Goal: Task Accomplishment & Management: Use online tool/utility

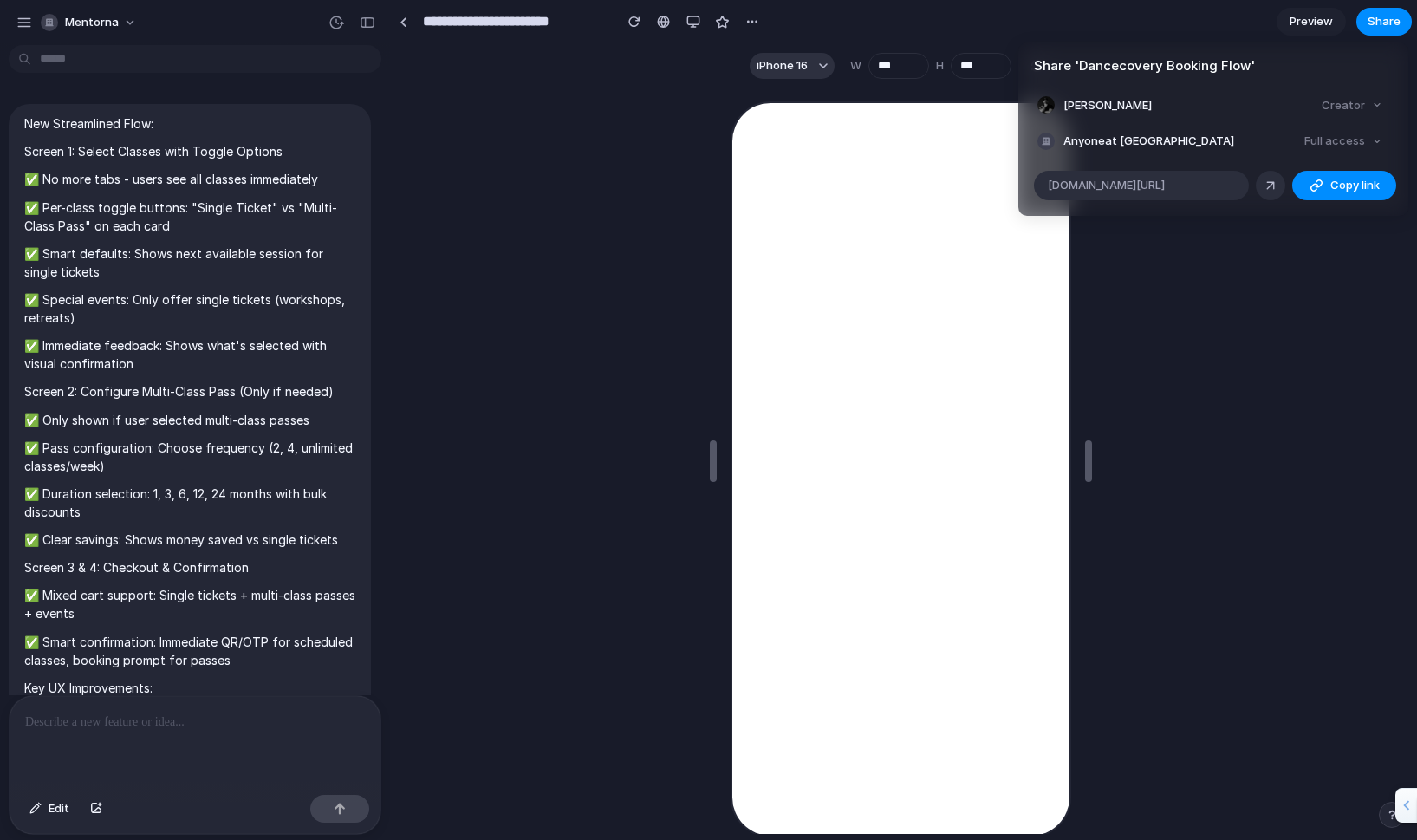
scroll to position [7712, 0]
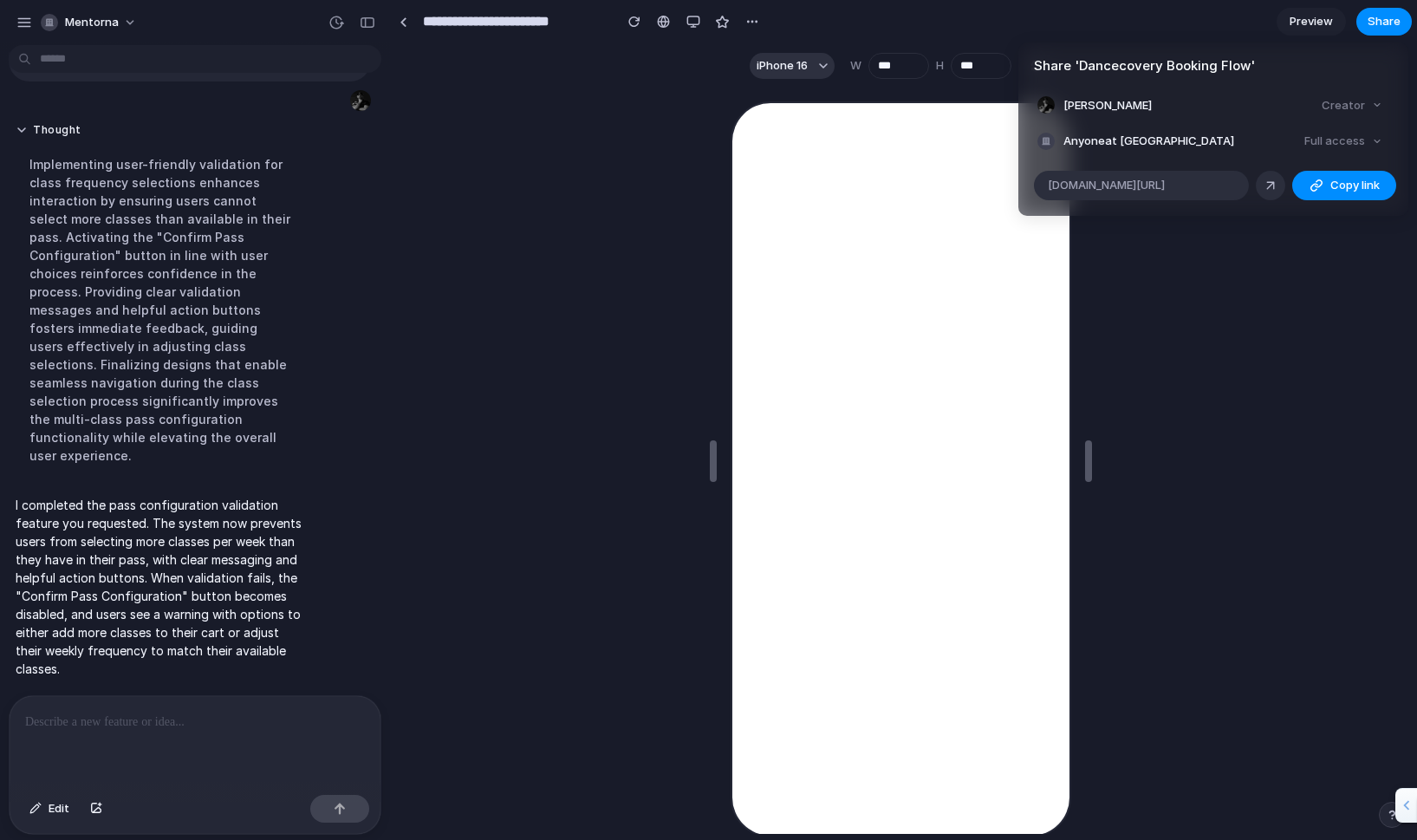
click at [1378, 464] on div "Share ' Dancecovery Booking Flow ' [PERSON_NAME] Creator Anyone at Mentorna Ful…" at bounding box center [708, 420] width 1417 height 840
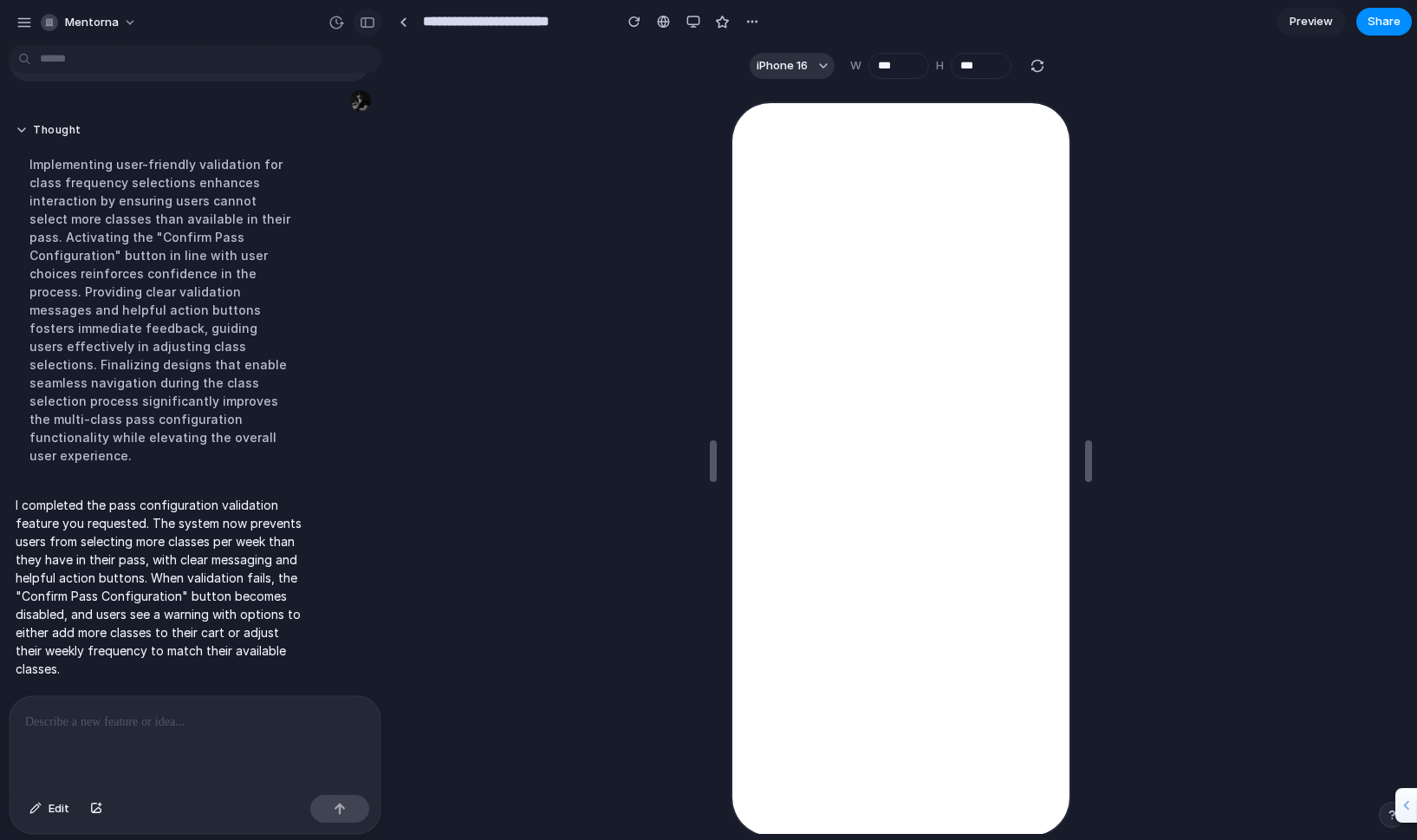
click at [375, 29] on button "button" at bounding box center [368, 23] width 28 height 28
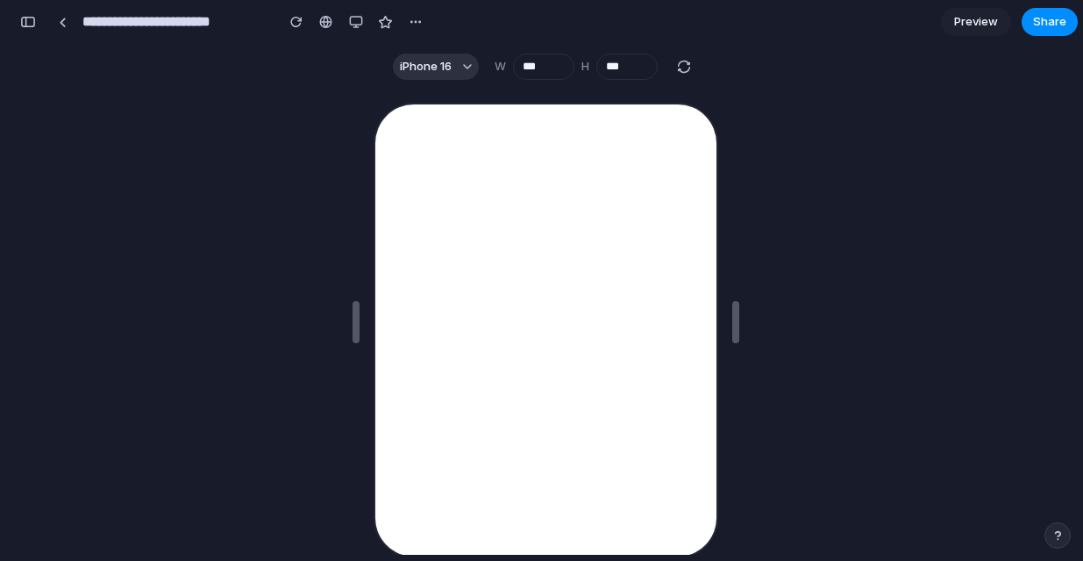
scroll to position [11891, 0]
click at [843, 203] on div at bounding box center [546, 322] width 1062 height 466
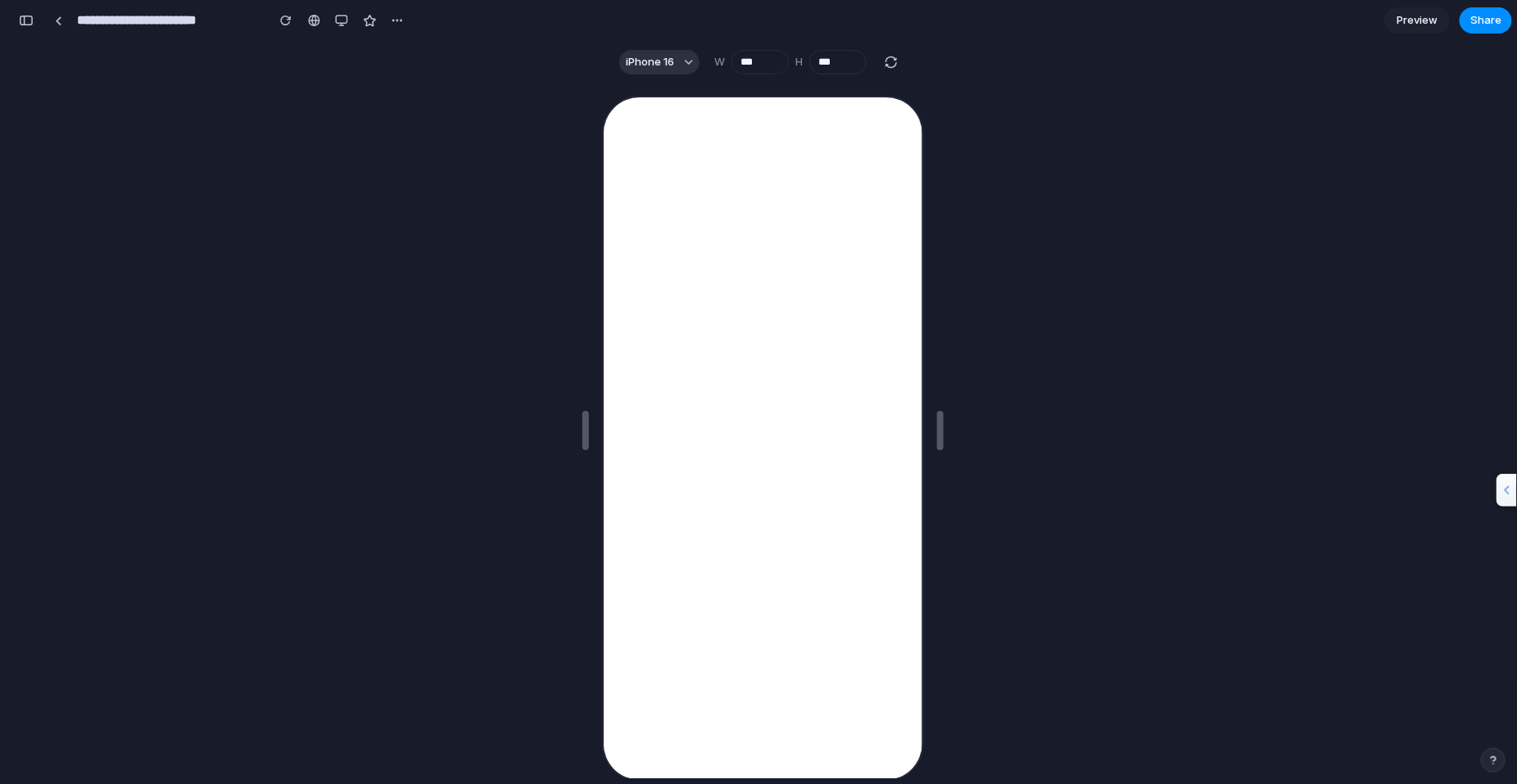
click at [1010, 283] on div at bounding box center [762, 431] width 1496 height 696
